Goal: Transaction & Acquisition: Purchase product/service

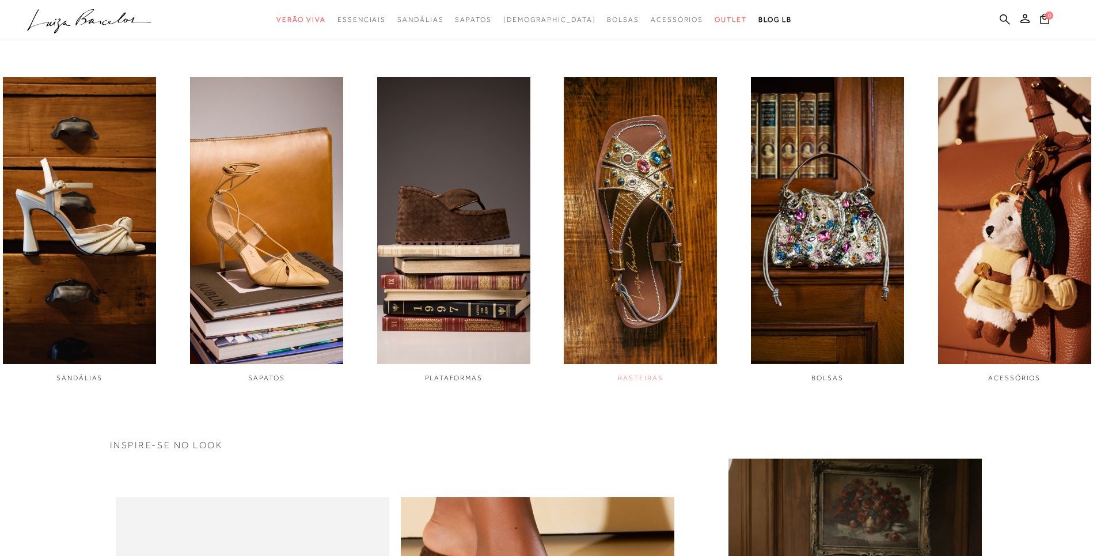
click at [640, 379] on span "RASTEIRAS" at bounding box center [640, 378] width 45 height 8
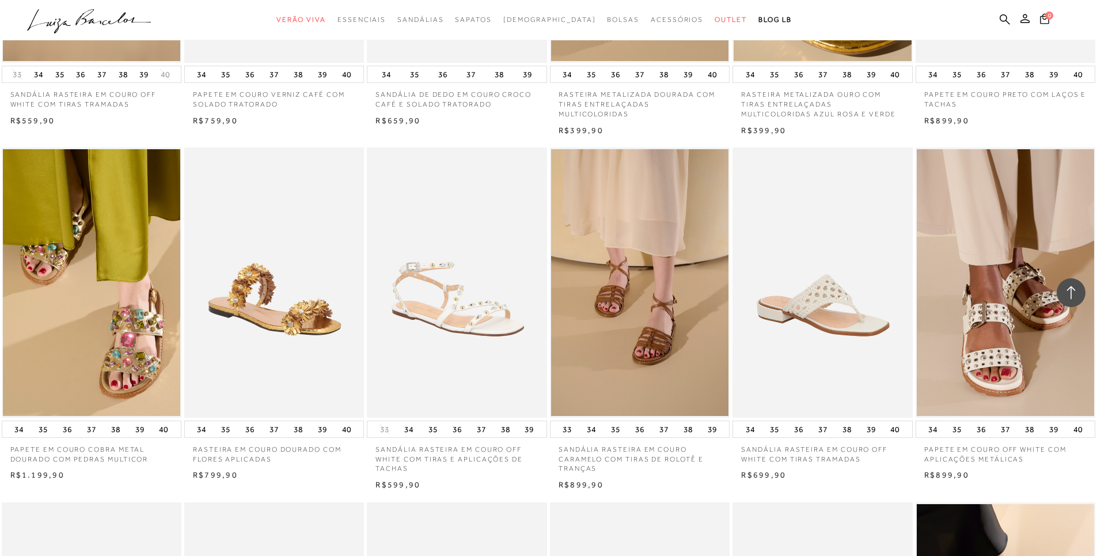
scroll to position [635, 0]
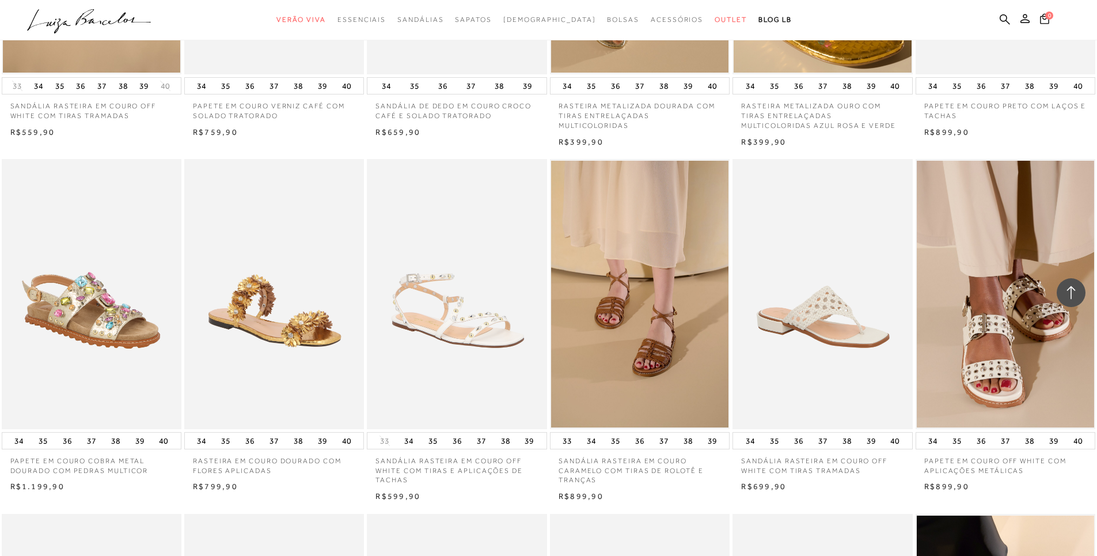
click at [129, 343] on img at bounding box center [92, 294] width 179 height 270
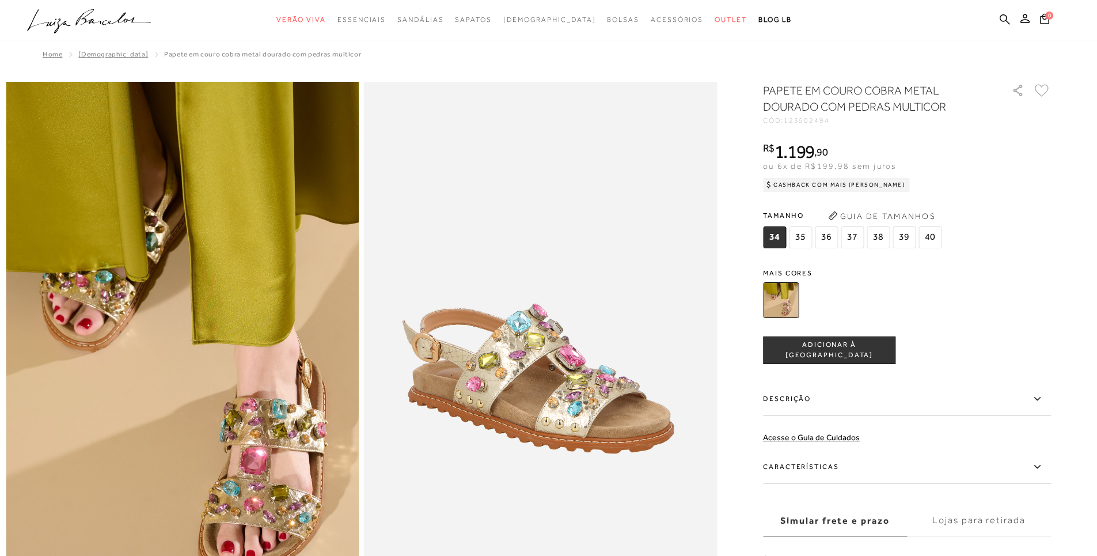
click at [787, 305] on img at bounding box center [781, 300] width 36 height 36
click at [799, 289] on img at bounding box center [781, 300] width 36 height 36
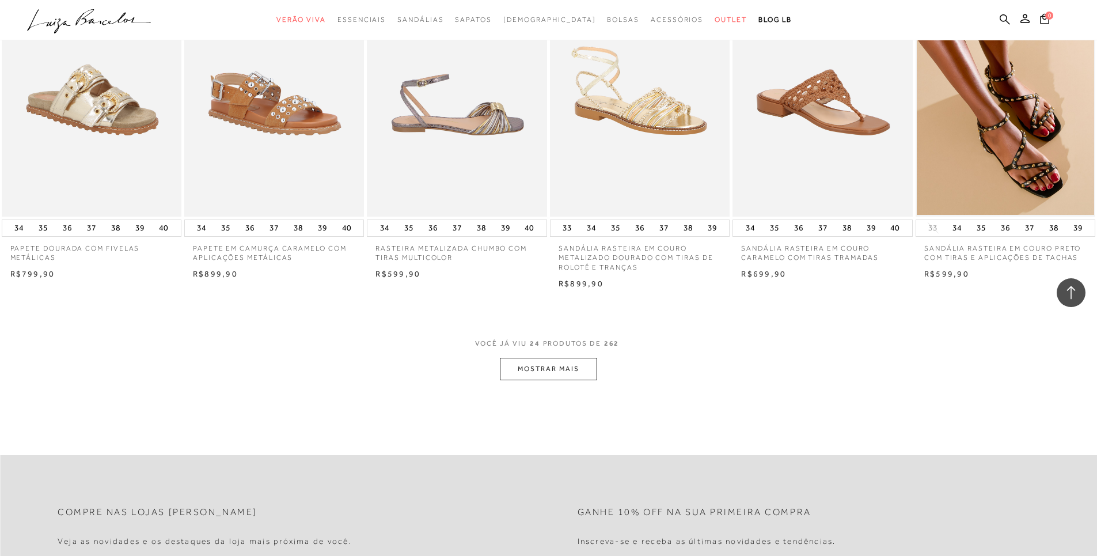
scroll to position [1211, 0]
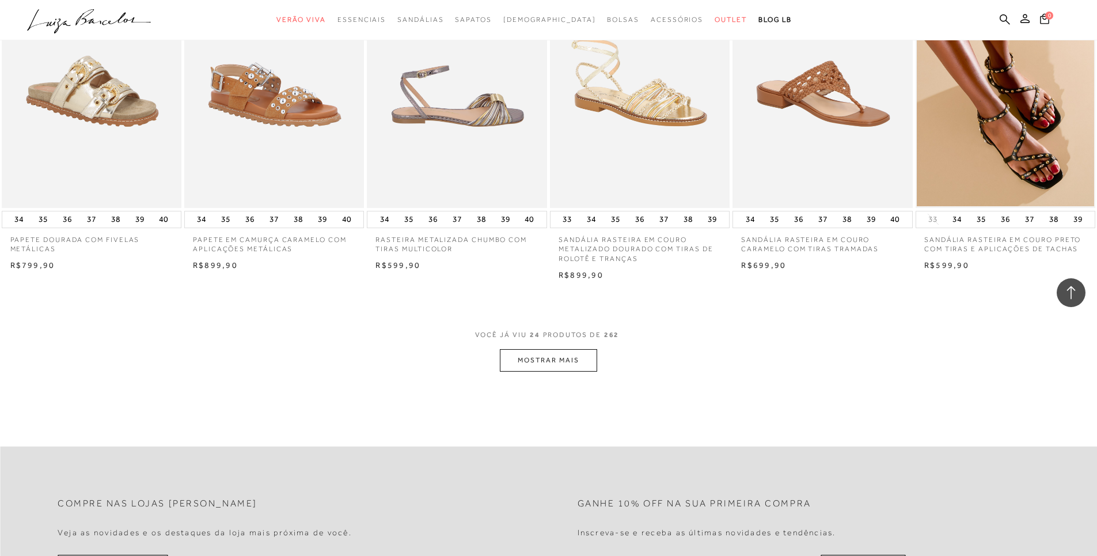
click at [544, 360] on button "MOSTRAR MAIS" at bounding box center [548, 360] width 97 height 22
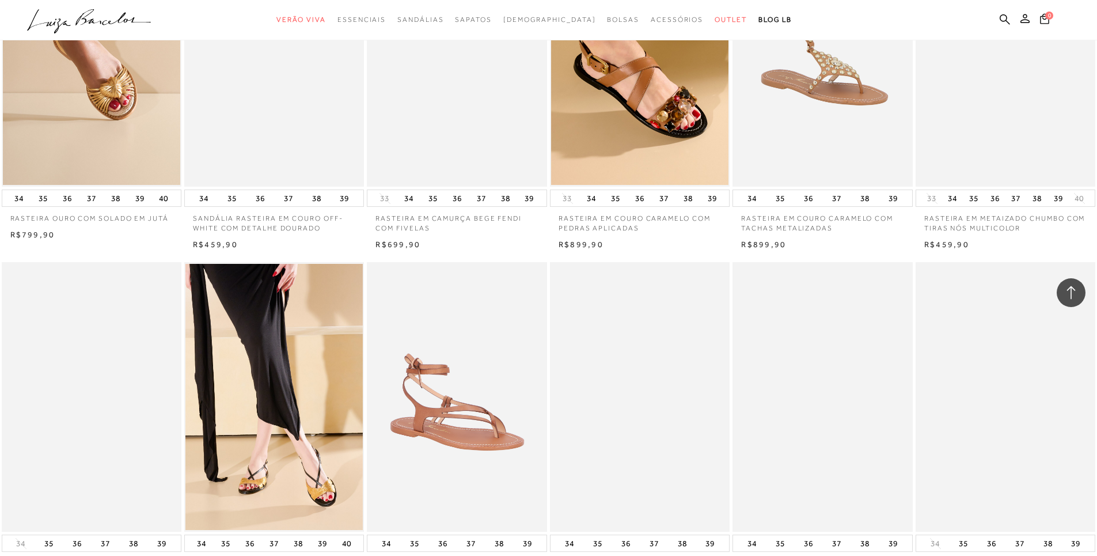
scroll to position [2536, 0]
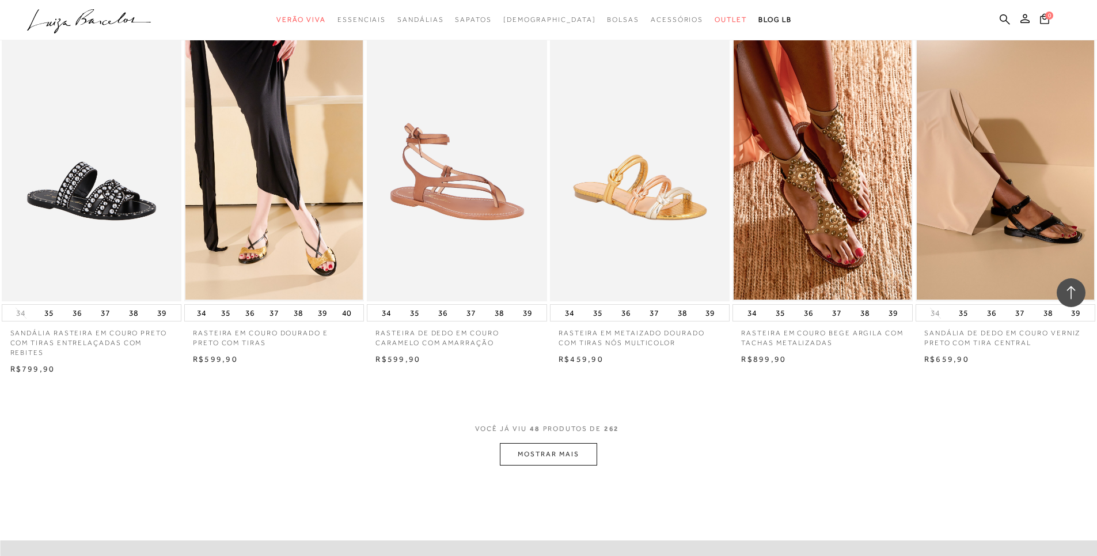
click at [557, 451] on button "MOSTRAR MAIS" at bounding box center [548, 454] width 97 height 22
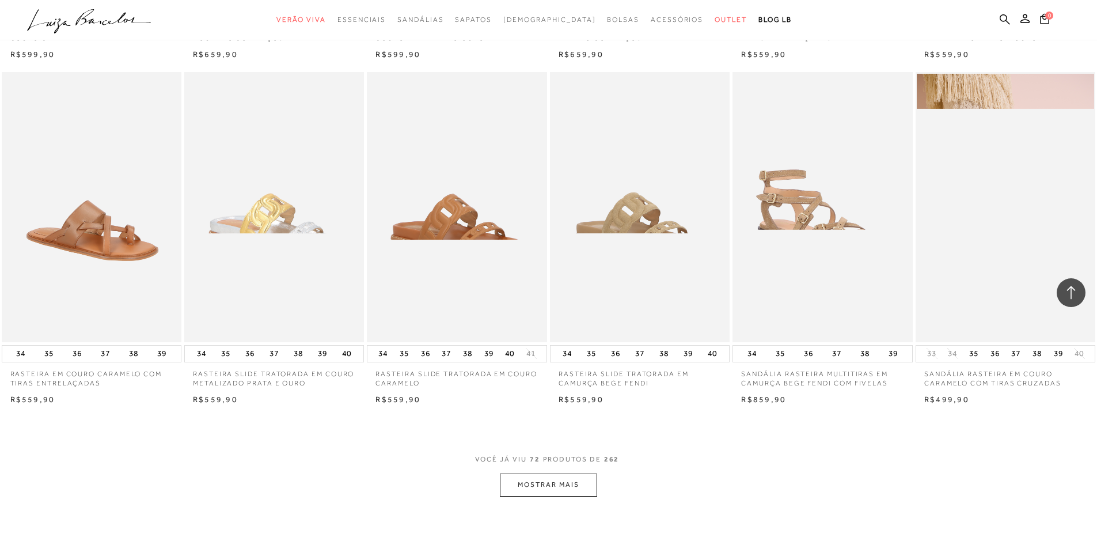
scroll to position [3918, 0]
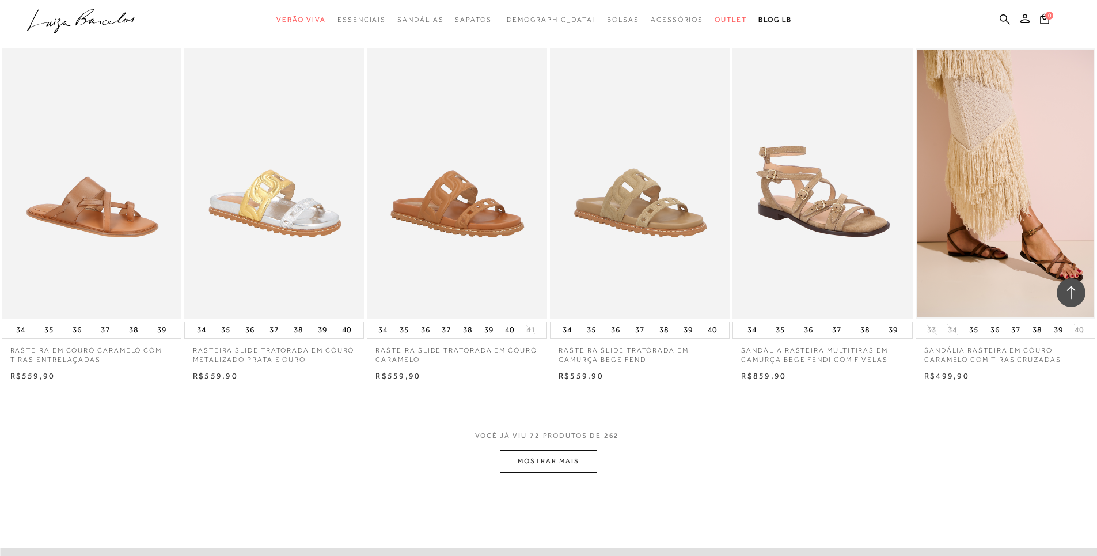
click at [560, 457] on button "MOSTRAR MAIS" at bounding box center [548, 461] width 97 height 22
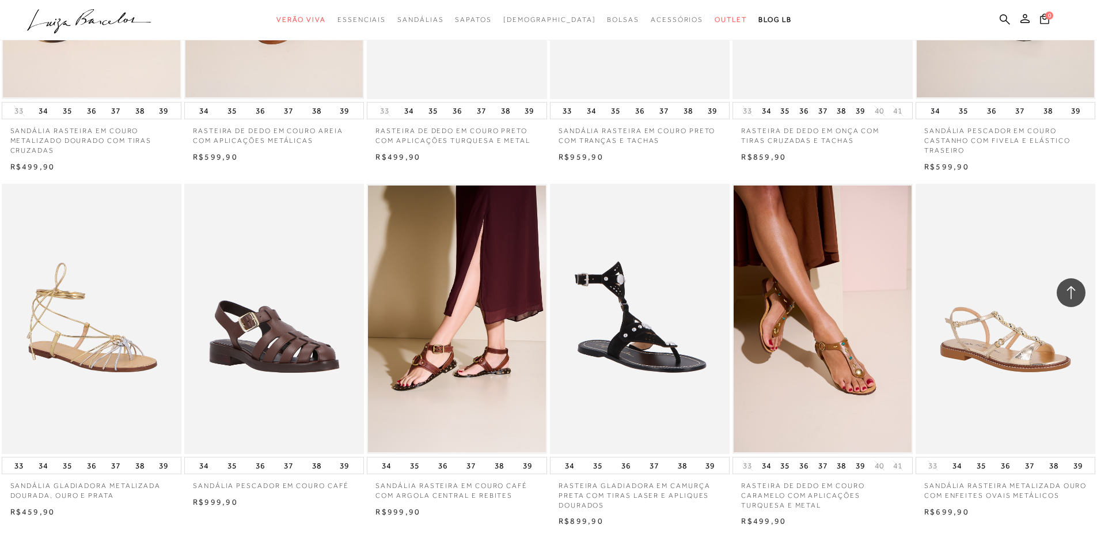
scroll to position [5358, 0]
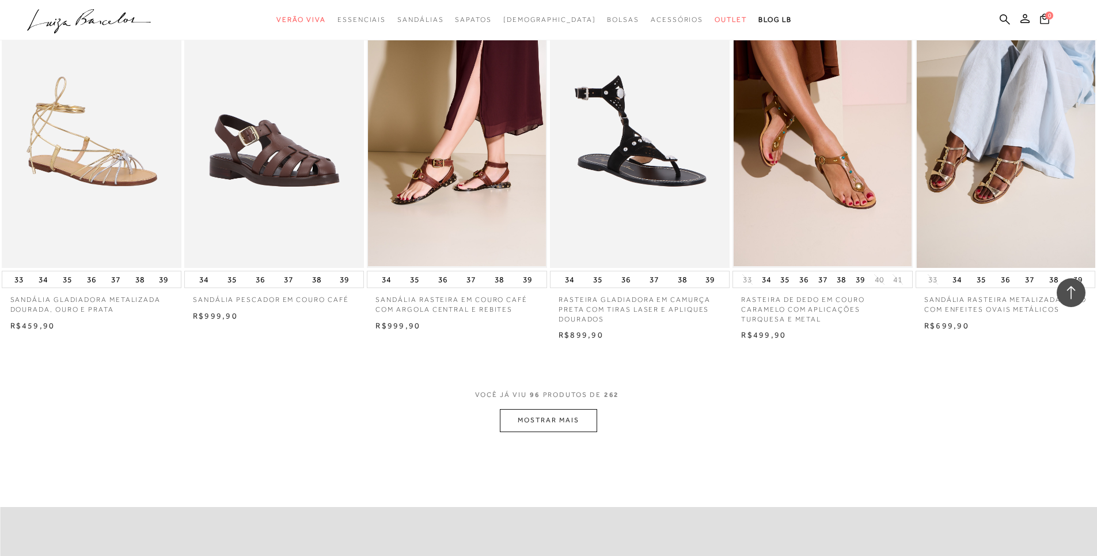
click at [989, 198] on img at bounding box center [1006, 133] width 179 height 270
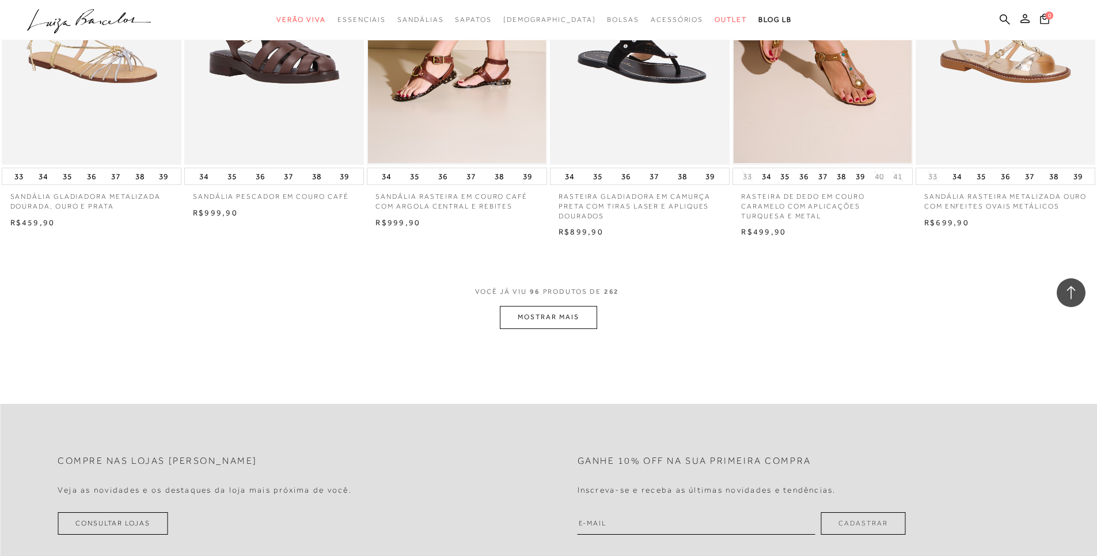
scroll to position [5646, 0]
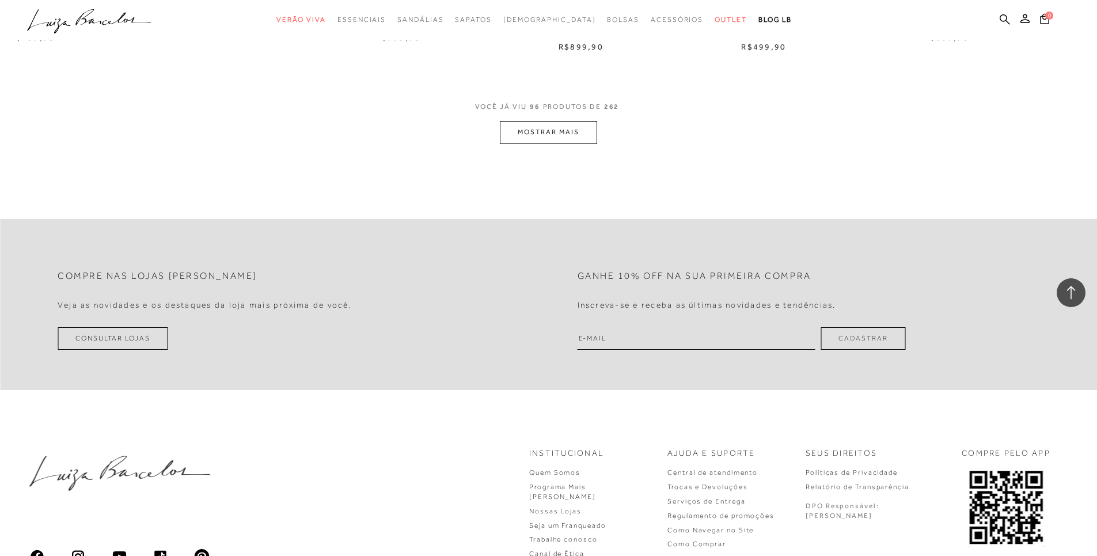
click at [561, 131] on button "MOSTRAR MAIS" at bounding box center [548, 132] width 97 height 22
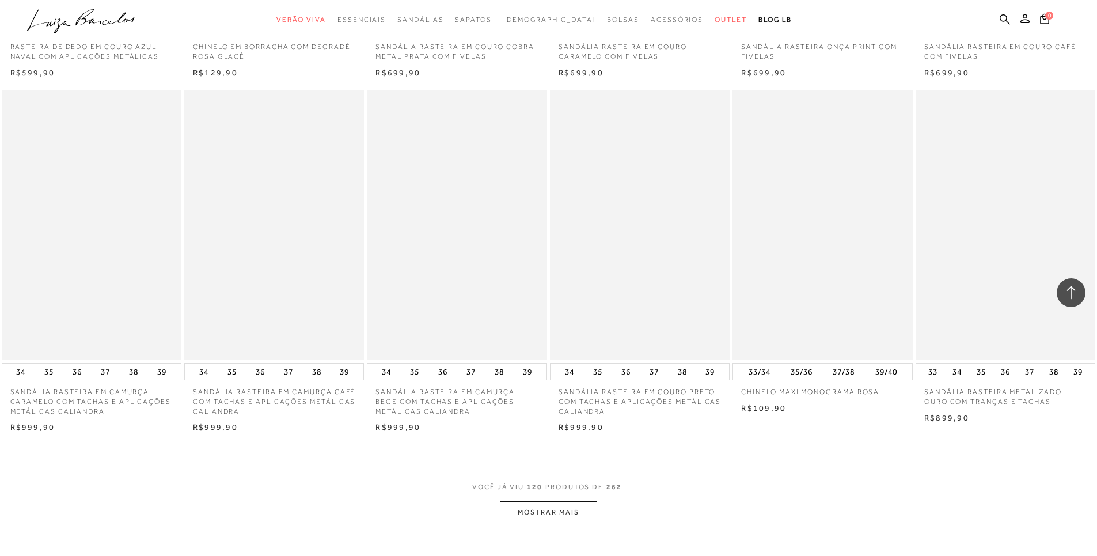
scroll to position [6740, 0]
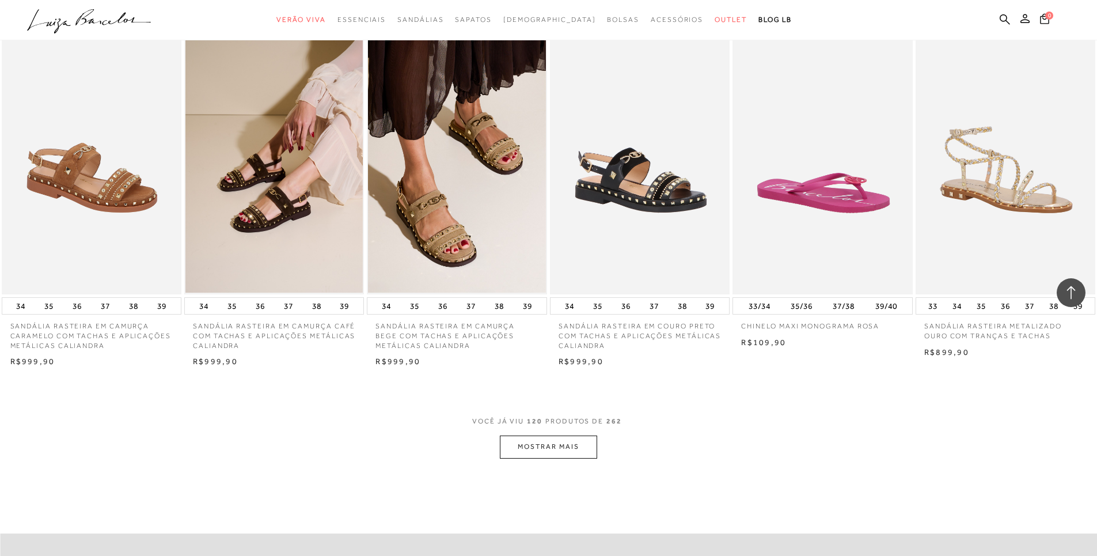
click at [534, 442] on button "MOSTRAR MAIS" at bounding box center [548, 446] width 97 height 22
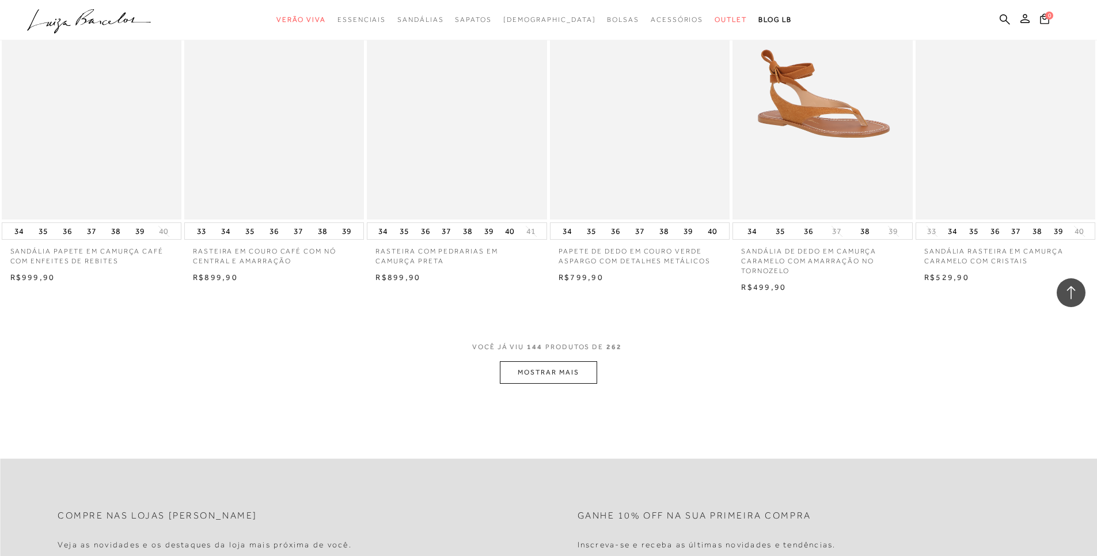
scroll to position [8237, 0]
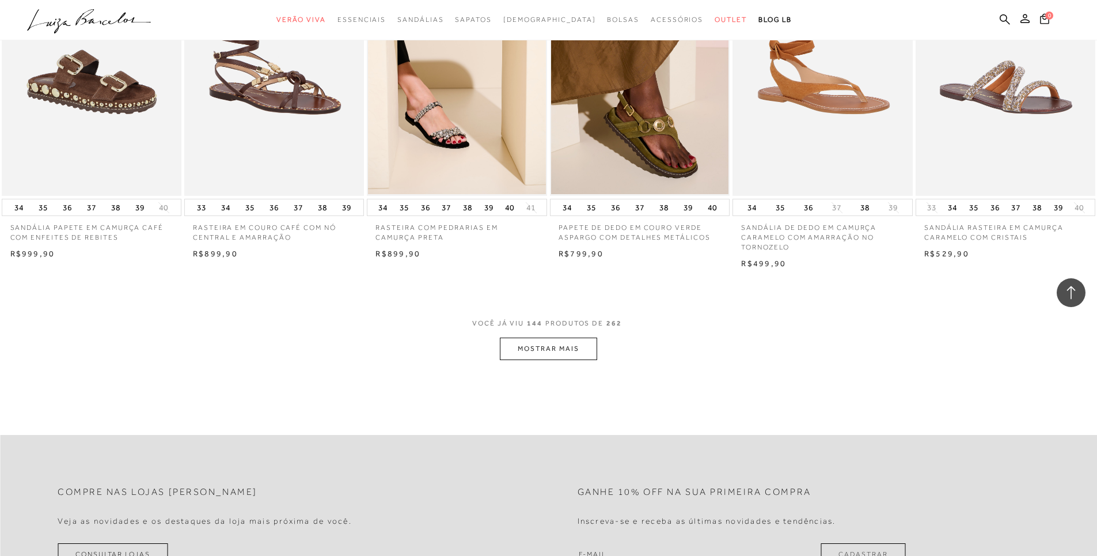
click at [564, 348] on button "MOSTRAR MAIS" at bounding box center [548, 348] width 97 height 22
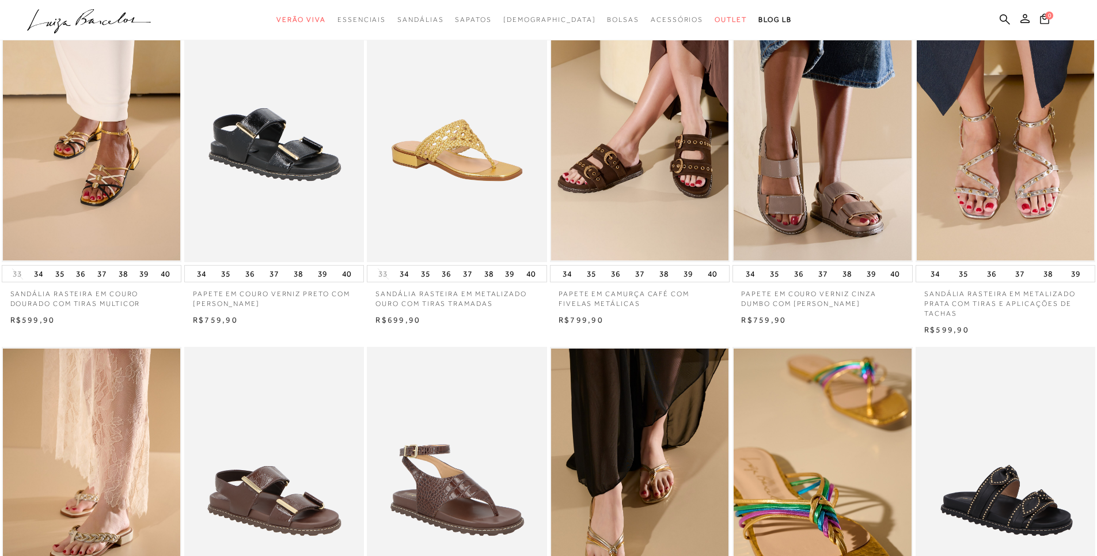
scroll to position [0, 0]
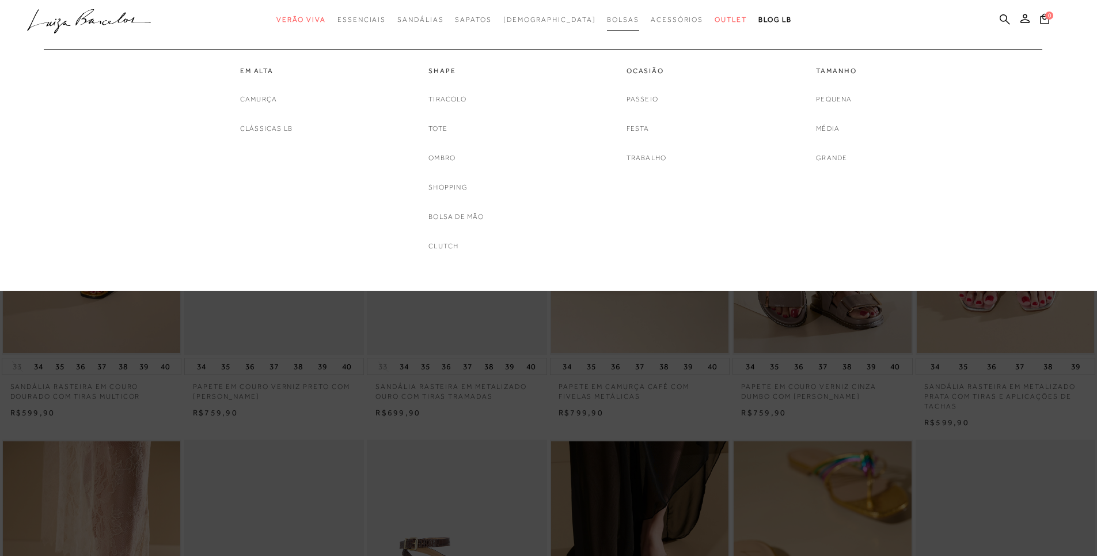
click at [607, 17] on span "Bolsas" at bounding box center [623, 20] width 32 height 8
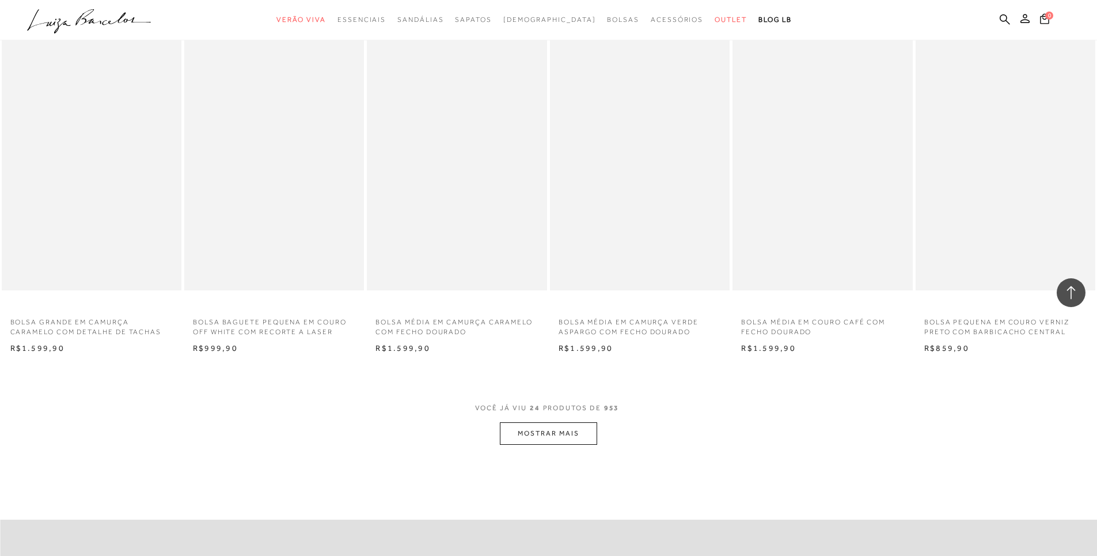
scroll to position [1152, 0]
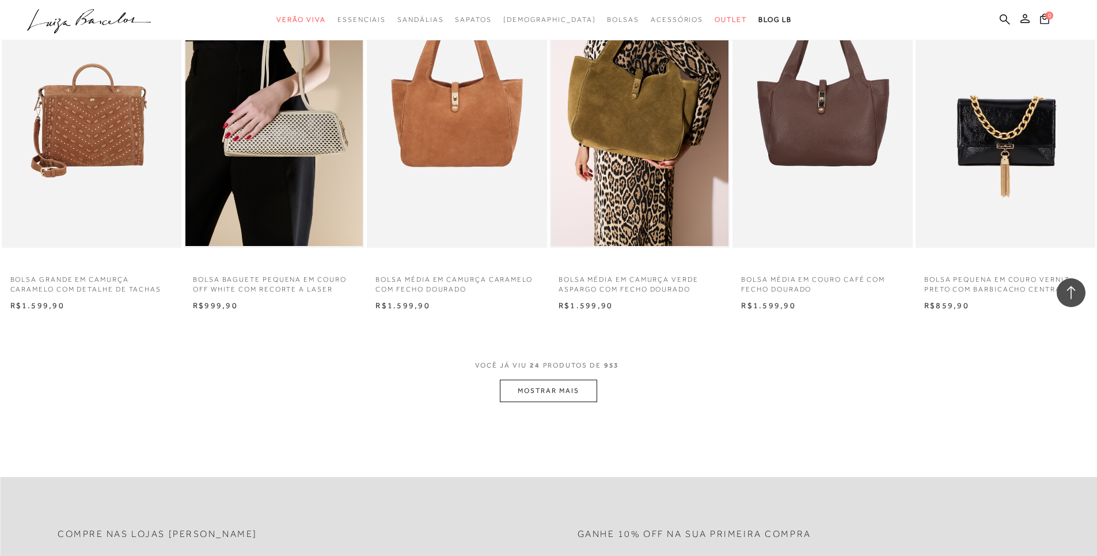
click at [571, 395] on button "MOSTRAR MAIS" at bounding box center [548, 391] width 97 height 22
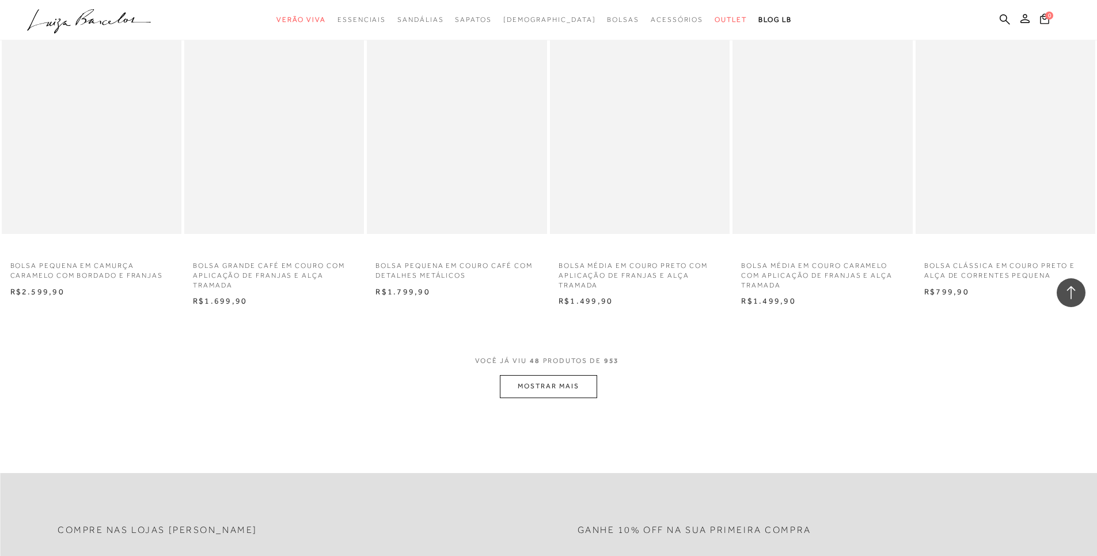
scroll to position [2592, 0]
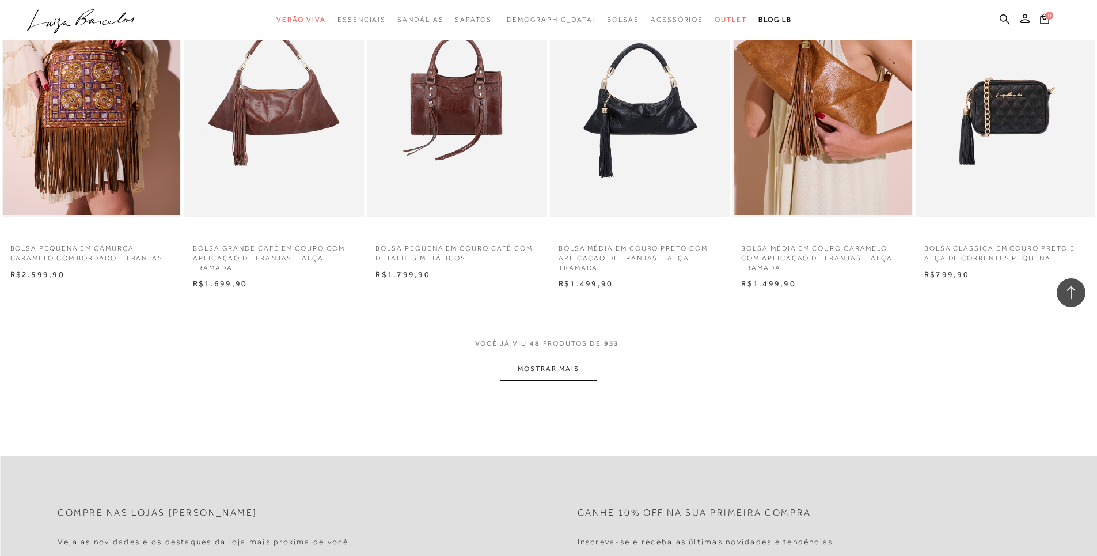
click at [545, 369] on button "MOSTRAR MAIS" at bounding box center [548, 369] width 97 height 22
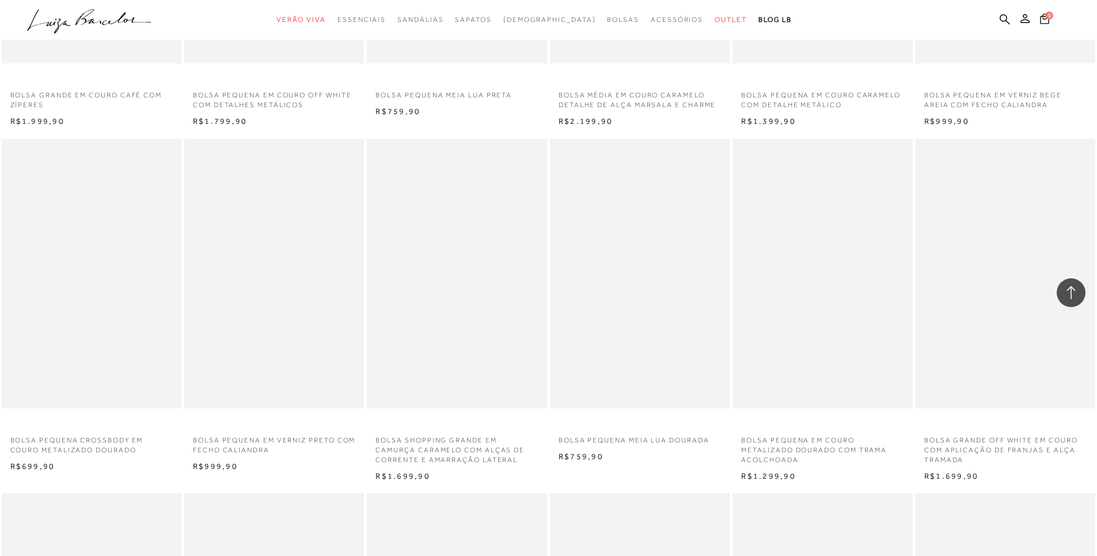
scroll to position [3455, 0]
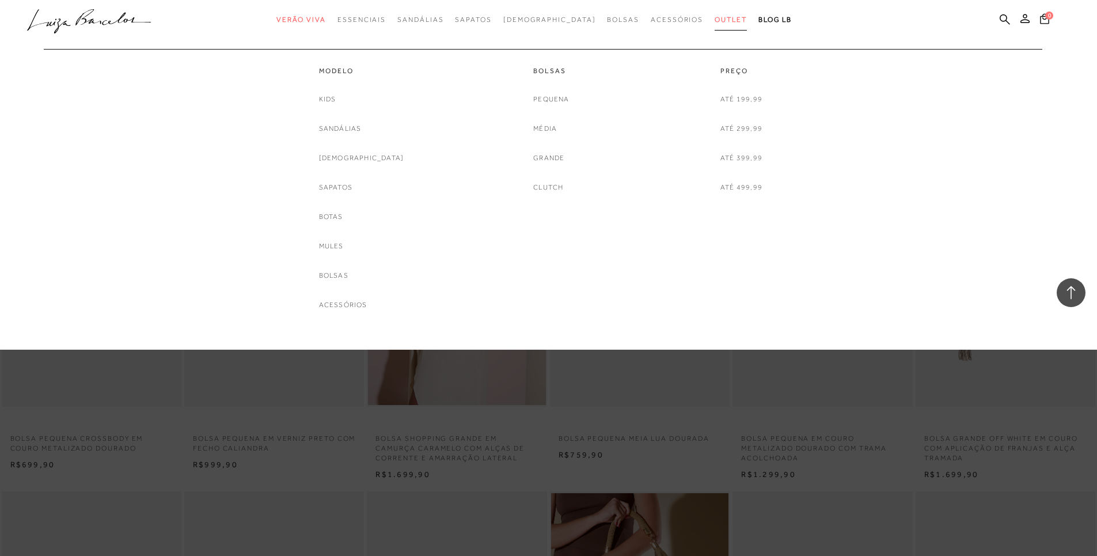
click at [715, 19] on span "Outlet" at bounding box center [731, 20] width 32 height 8
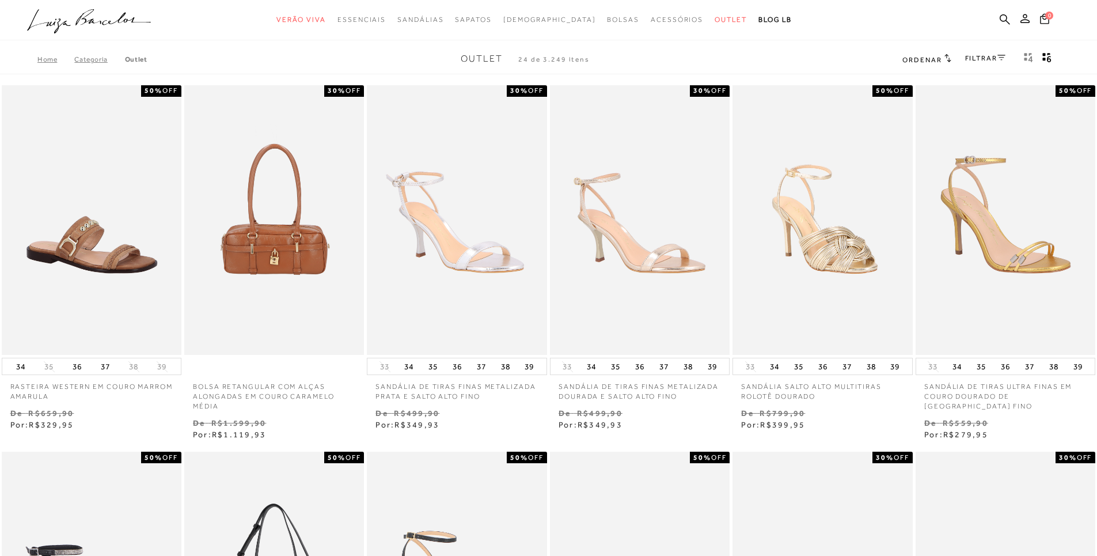
click at [973, 60] on link "FILTRAR" at bounding box center [985, 58] width 40 height 8
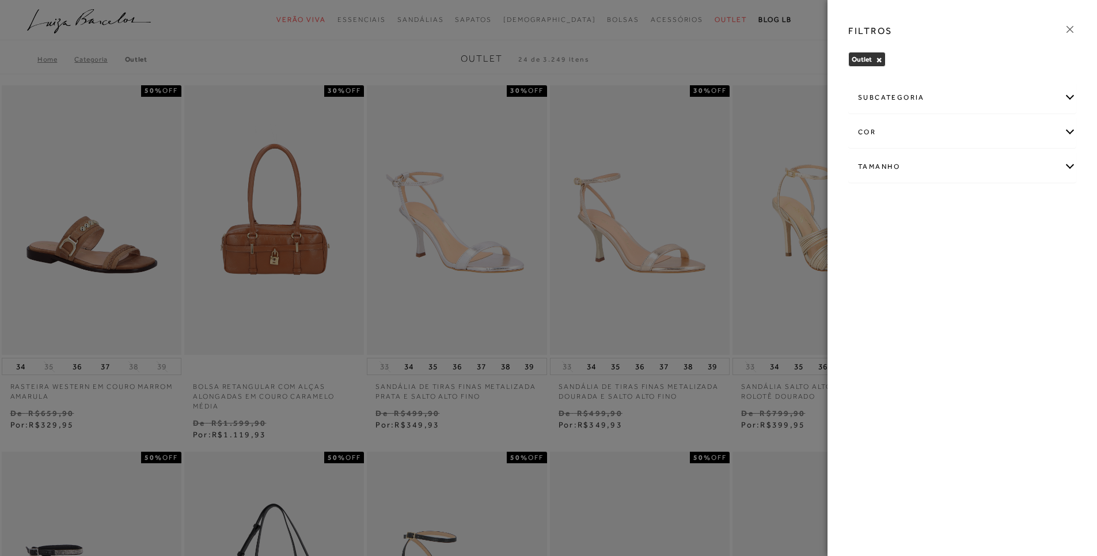
click at [1068, 168] on div "Tamanho" at bounding box center [962, 166] width 227 height 31
click at [916, 272] on label "36" at bounding box center [914, 265] width 26 height 25
click at [911, 272] on input "36" at bounding box center [905, 267] width 12 height 12
checkbox input "true"
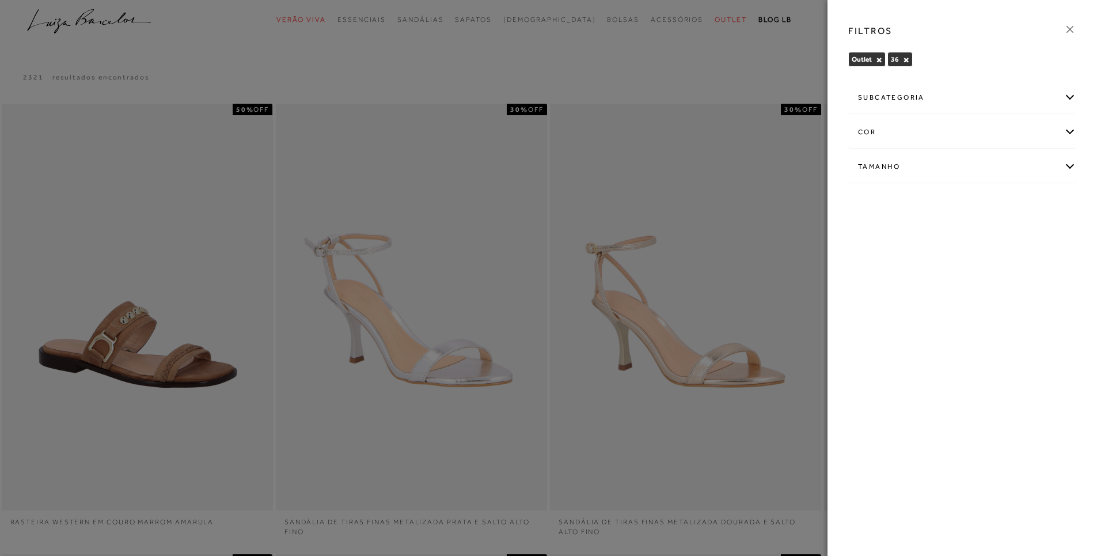
click at [1071, 28] on icon at bounding box center [1070, 29] width 13 height 13
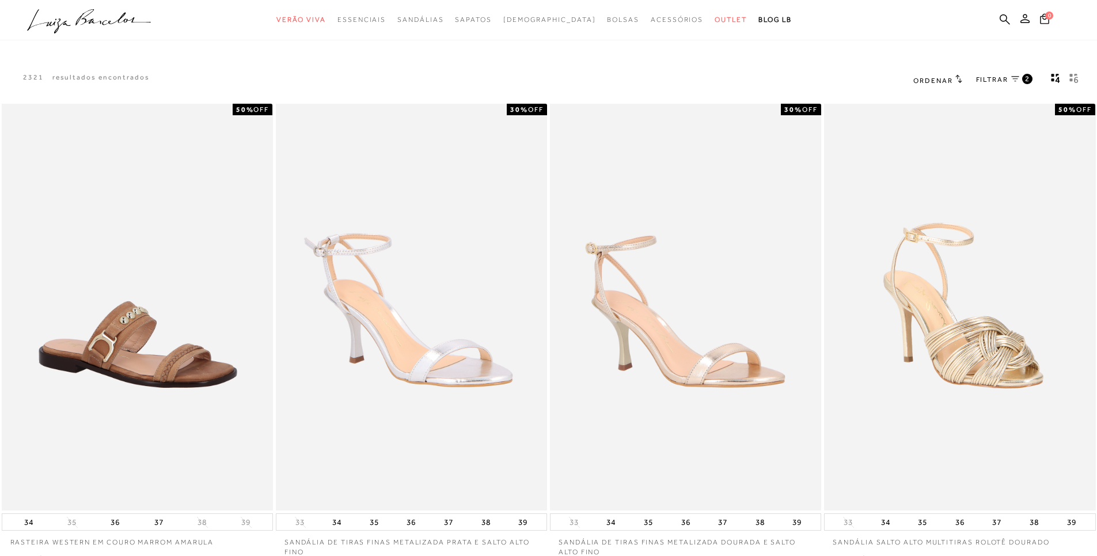
click at [946, 75] on h2 "Ordenar" at bounding box center [937, 80] width 48 height 12
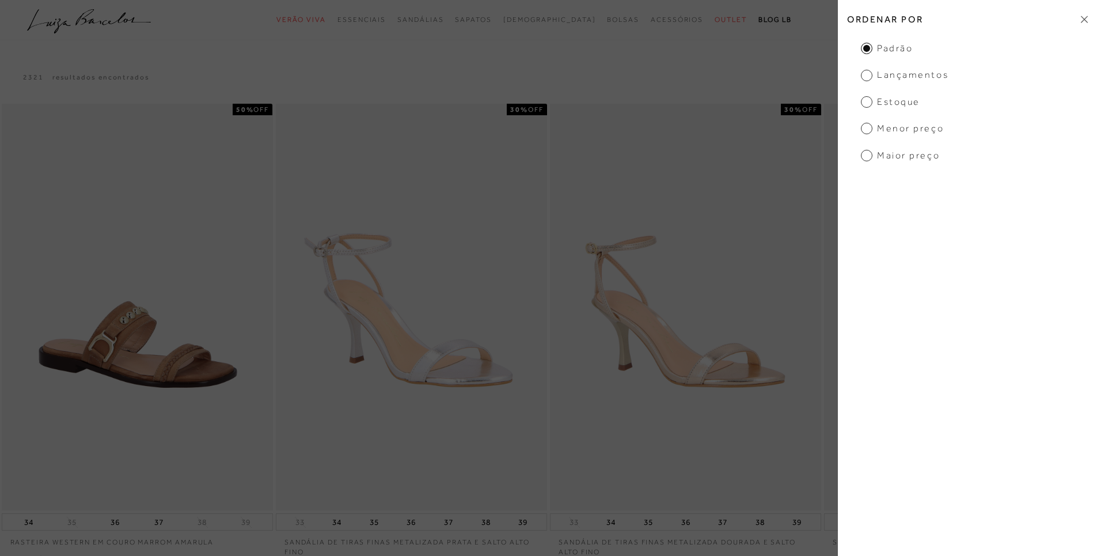
click at [905, 77] on span "Lançamentos" at bounding box center [905, 75] width 88 height 13
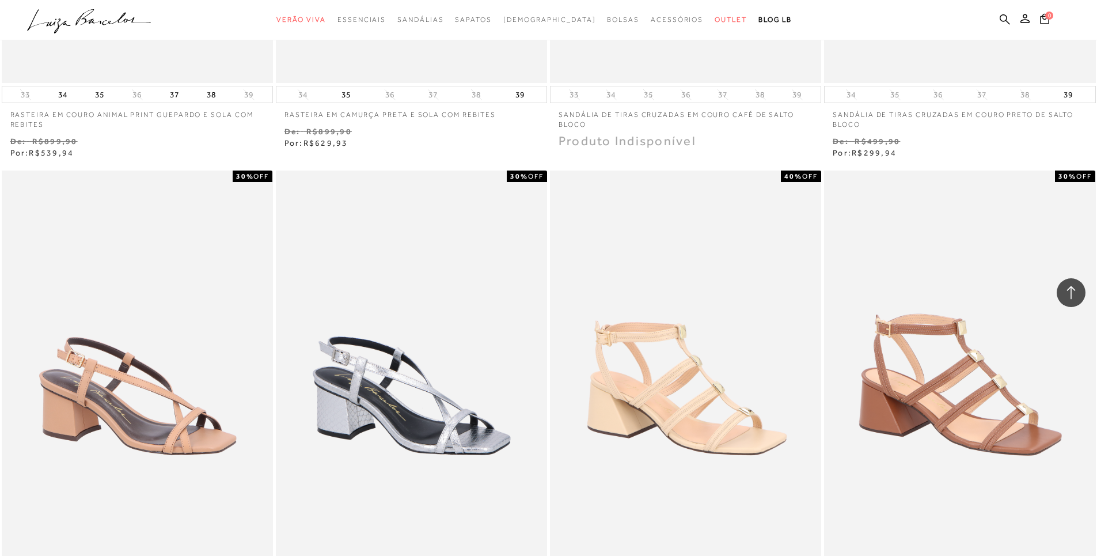
scroll to position [1267, 0]
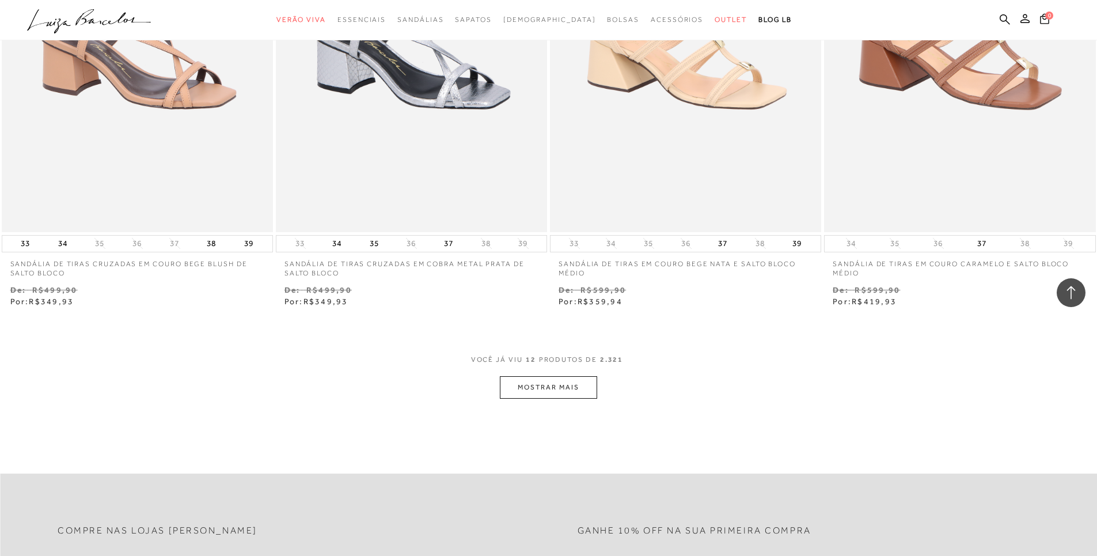
click at [517, 376] on button "MOSTRAR MAIS" at bounding box center [548, 387] width 97 height 22
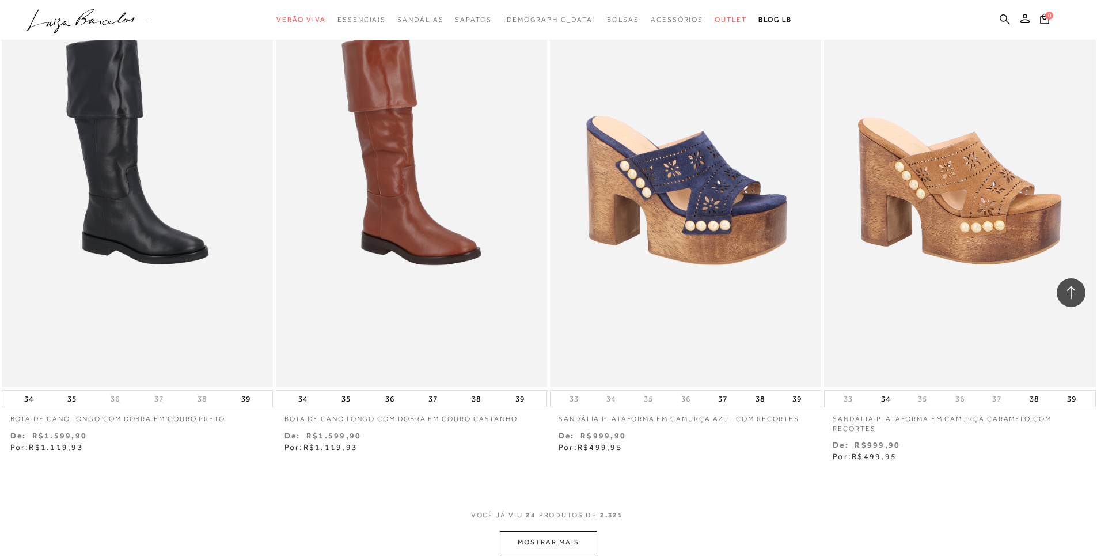
scroll to position [2764, 0]
